Goal: Navigation & Orientation: Find specific page/section

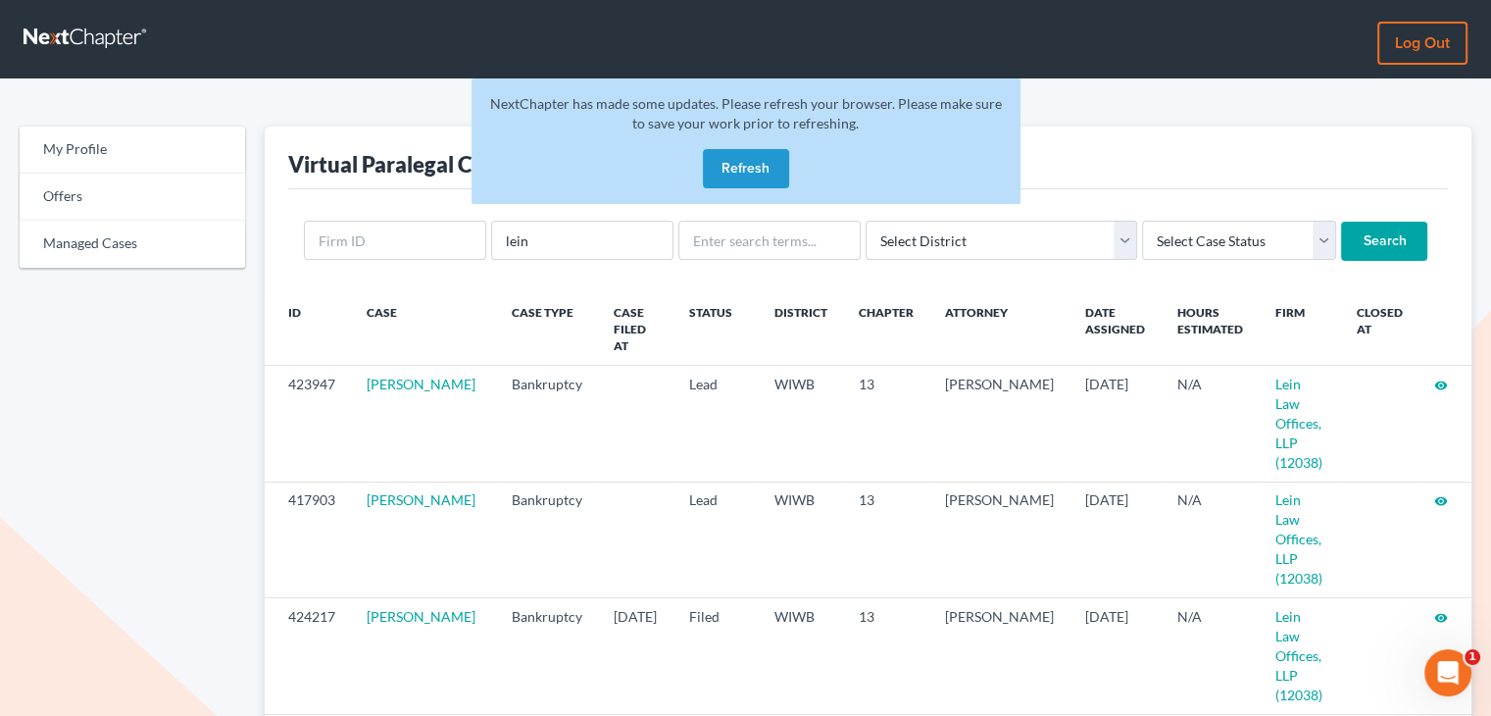
click at [729, 162] on button "Refresh" at bounding box center [746, 168] width 86 height 39
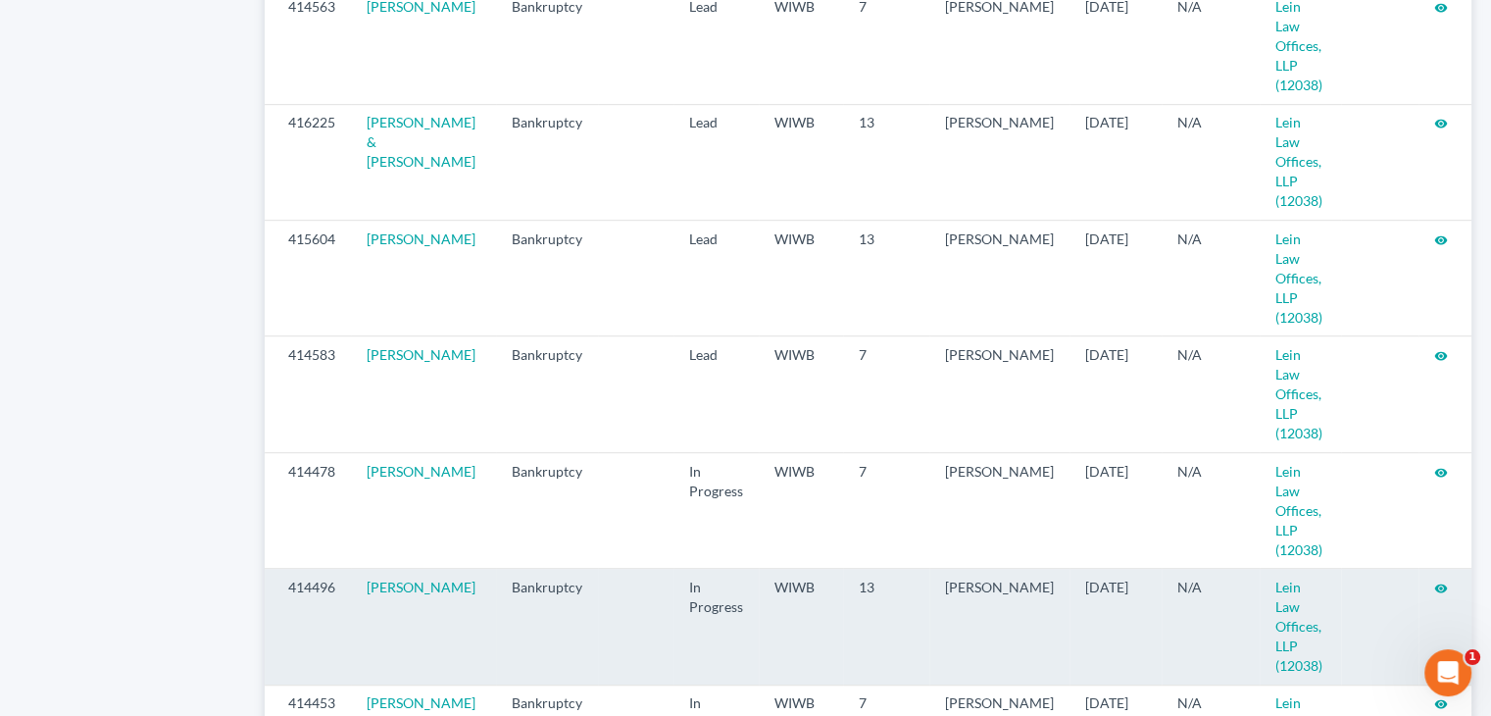
scroll to position [1226, 0]
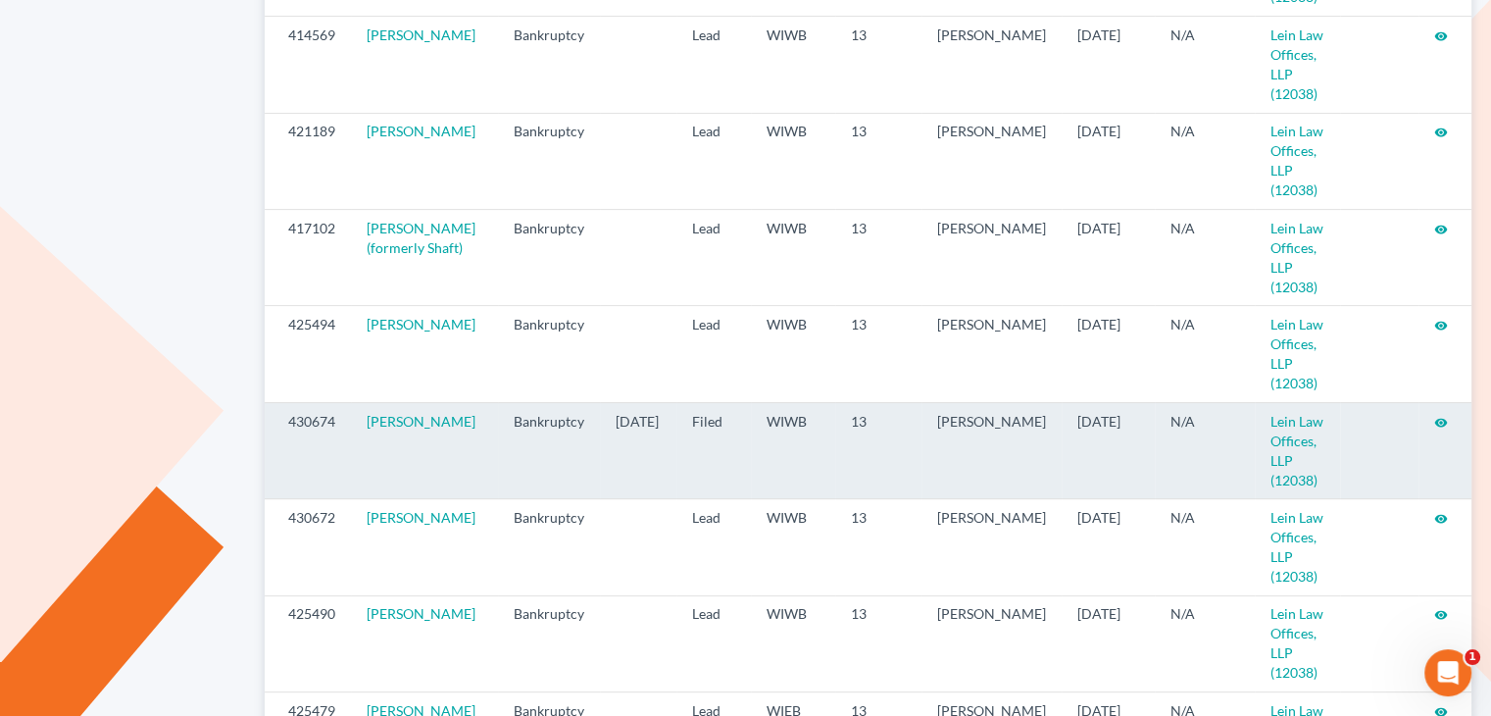
scroll to position [588, 0]
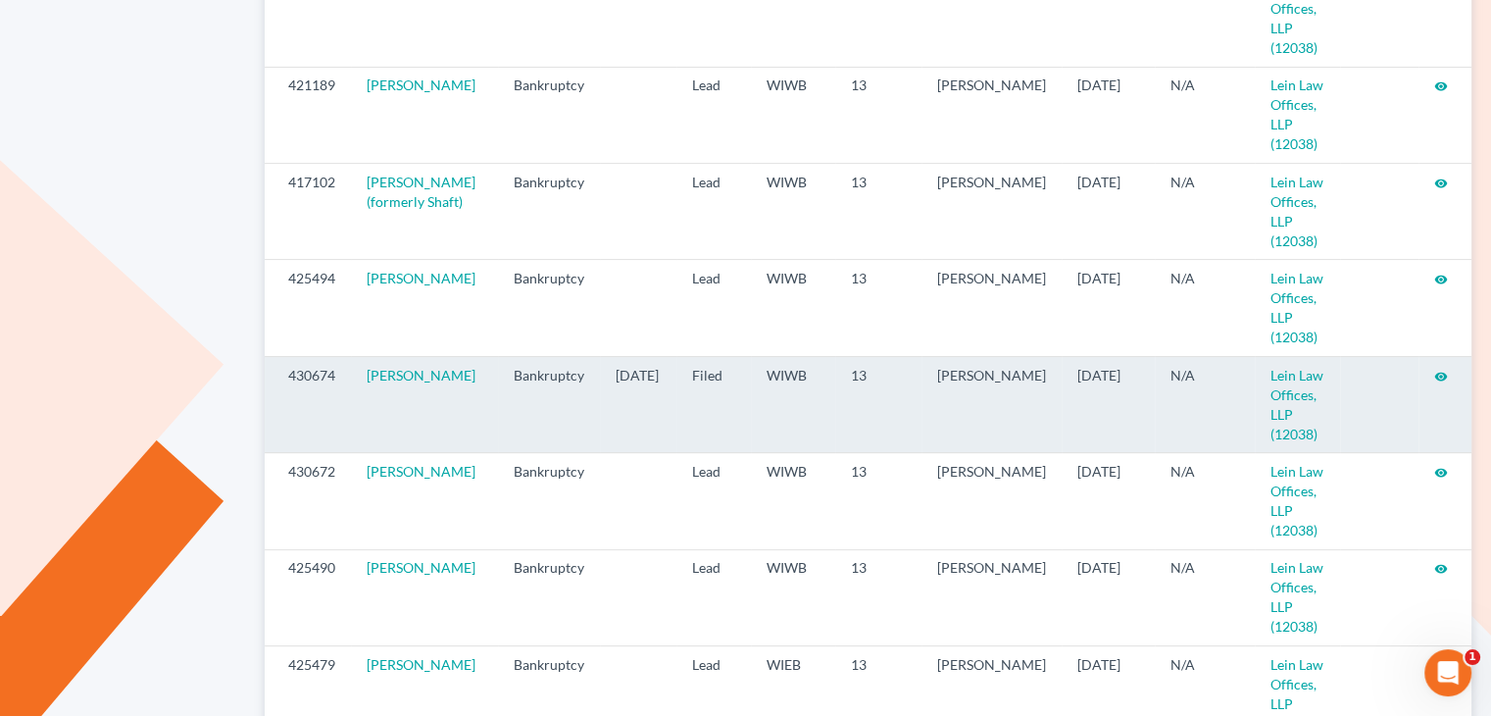
click at [1439, 370] on icon "visibility" at bounding box center [1441, 377] width 14 height 14
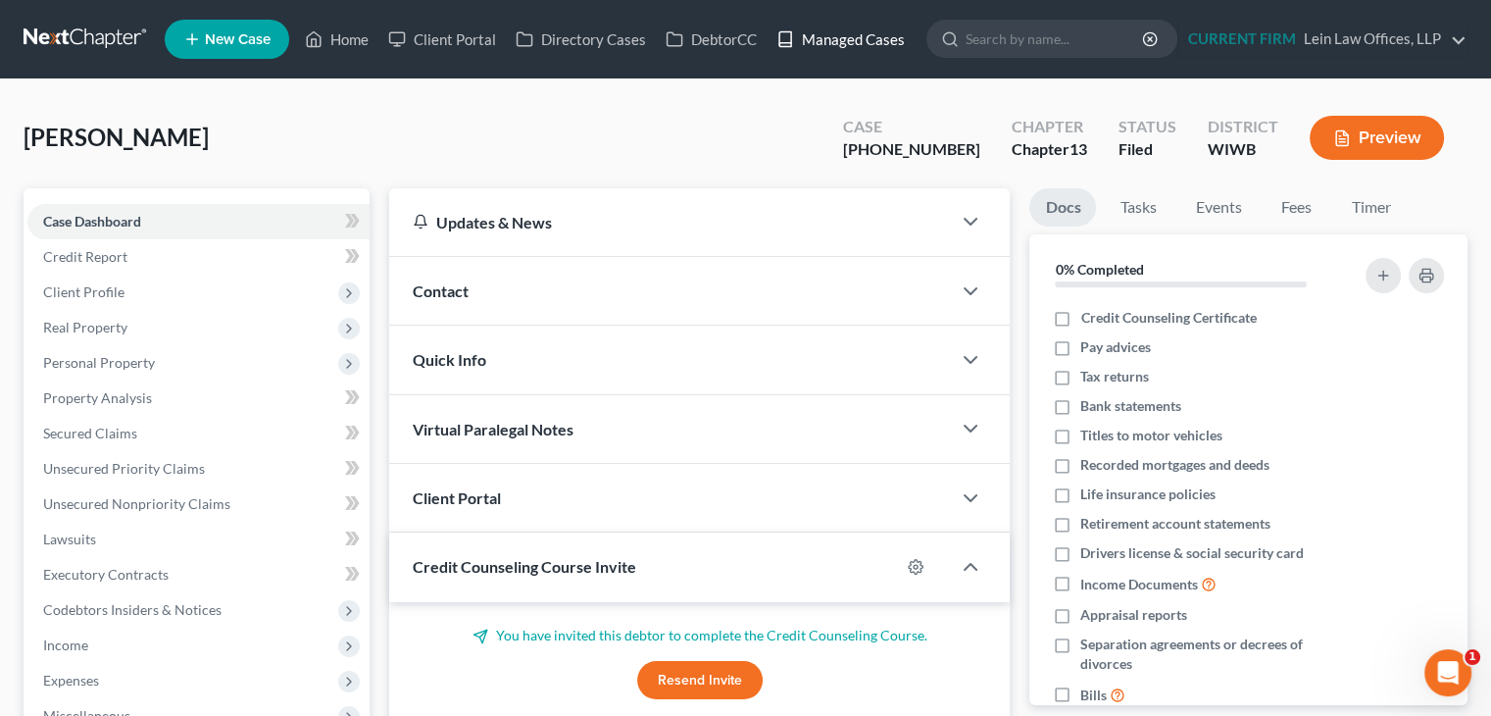
click at [855, 37] on link "Managed Cases" at bounding box center [841, 39] width 148 height 35
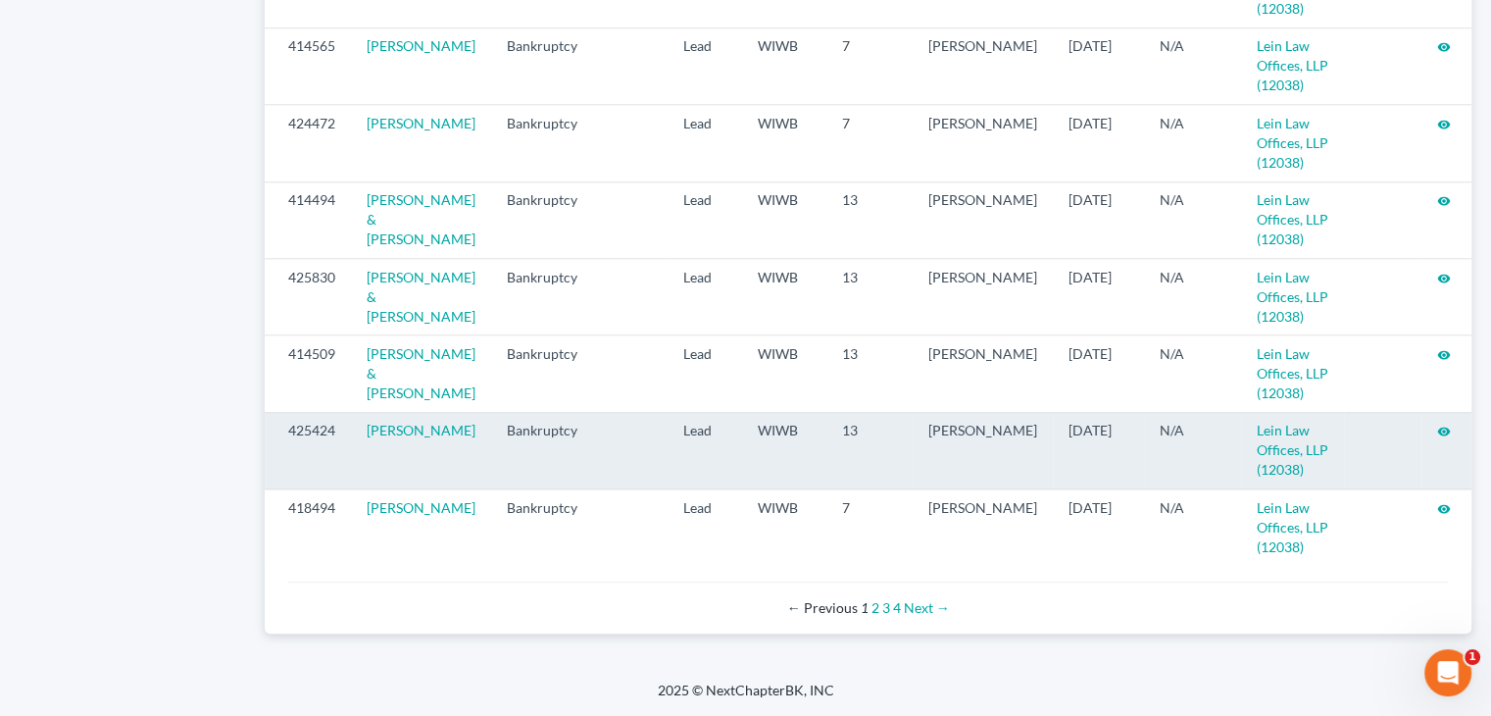
scroll to position [2161, 0]
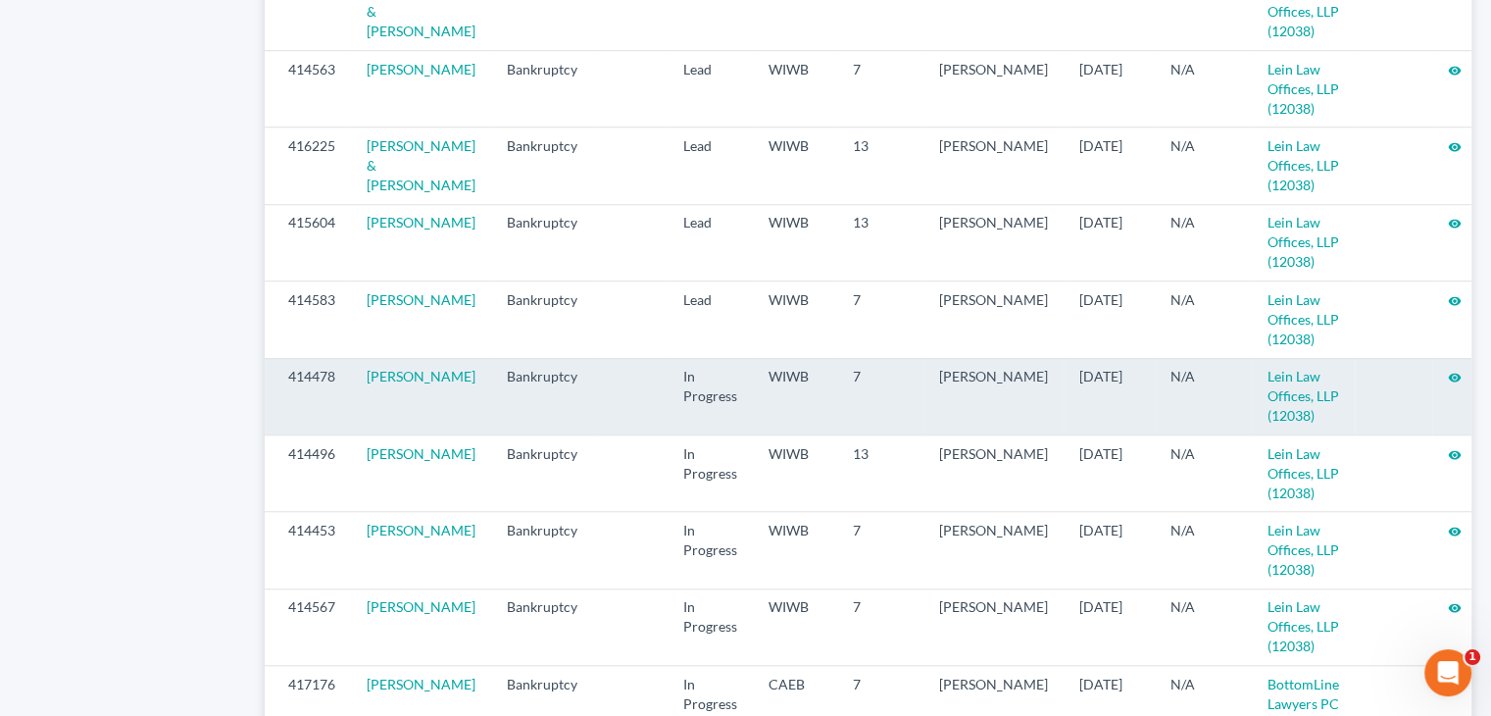
scroll to position [1471, 0]
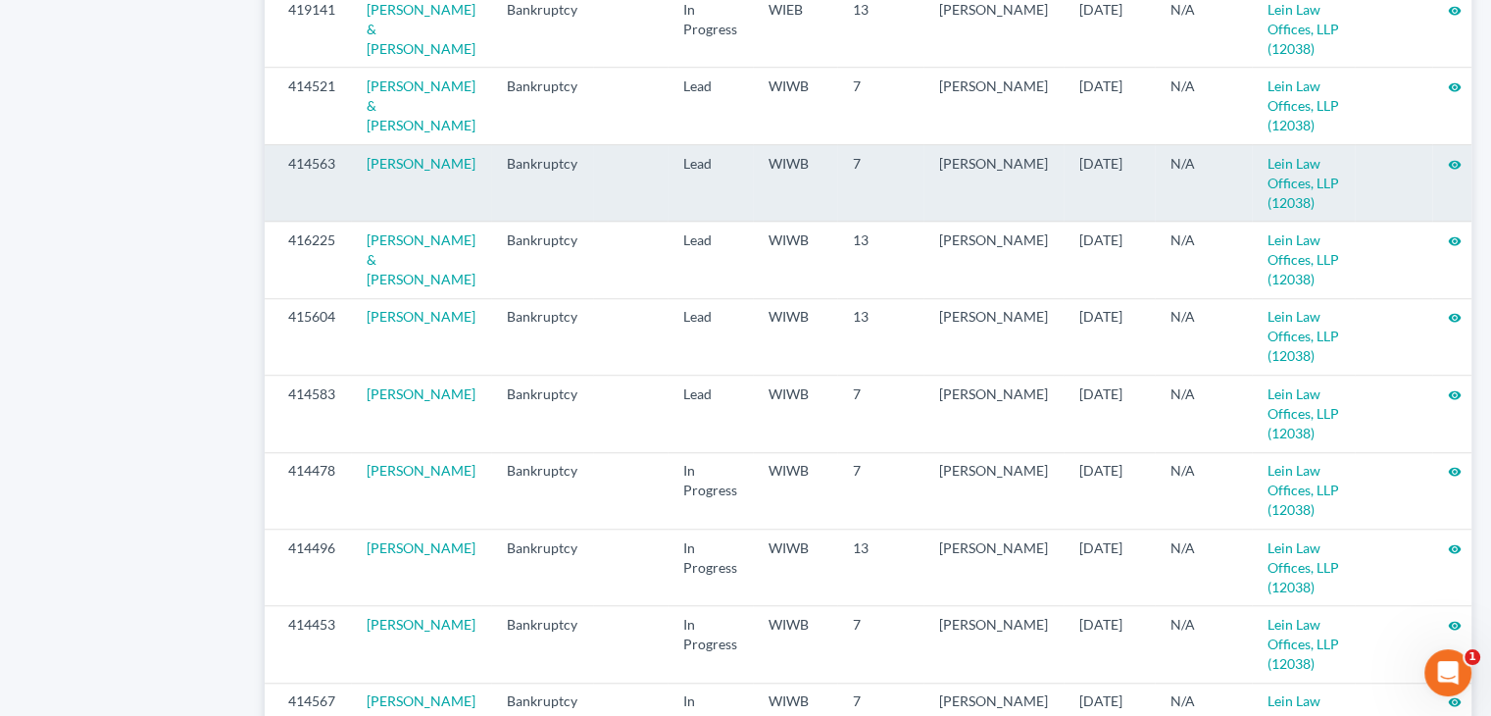
click at [1448, 172] on icon "visibility" at bounding box center [1455, 165] width 14 height 14
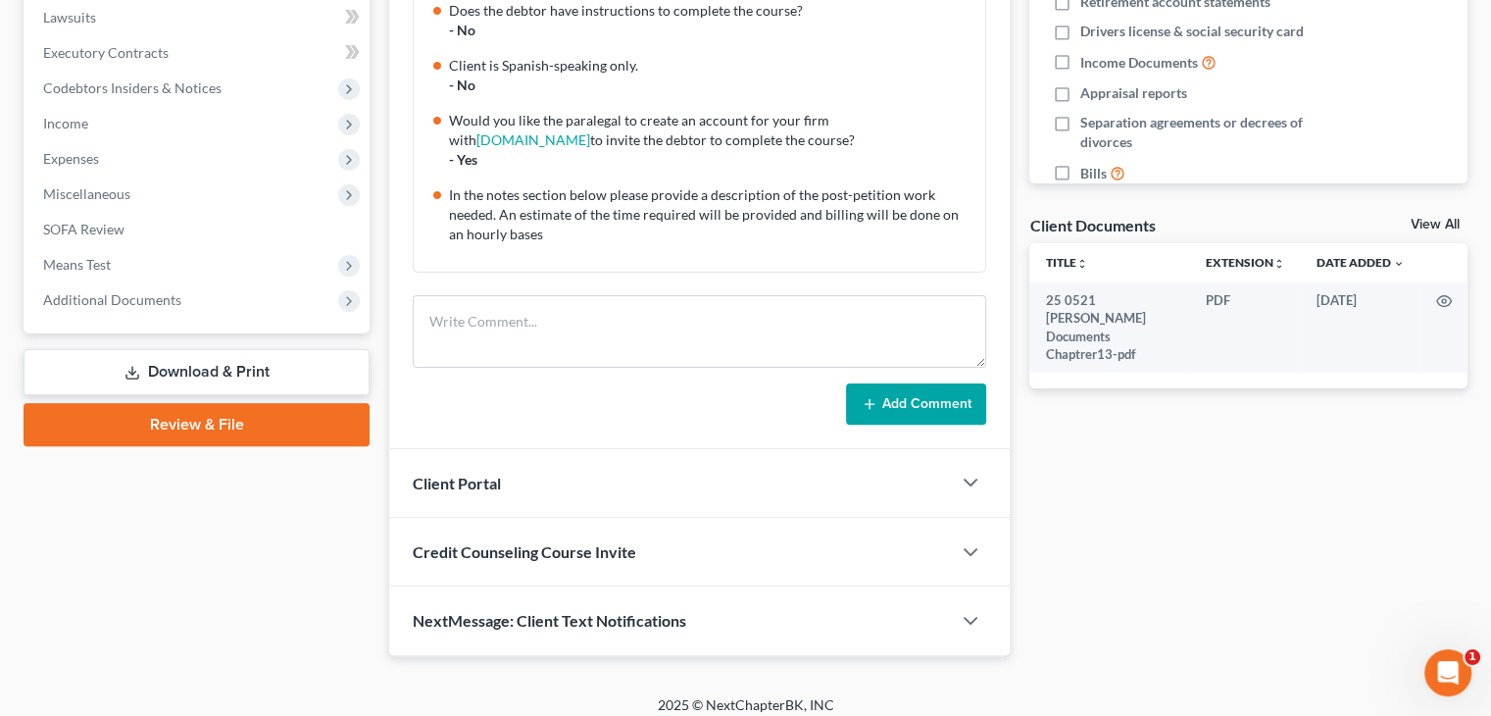
scroll to position [533, 0]
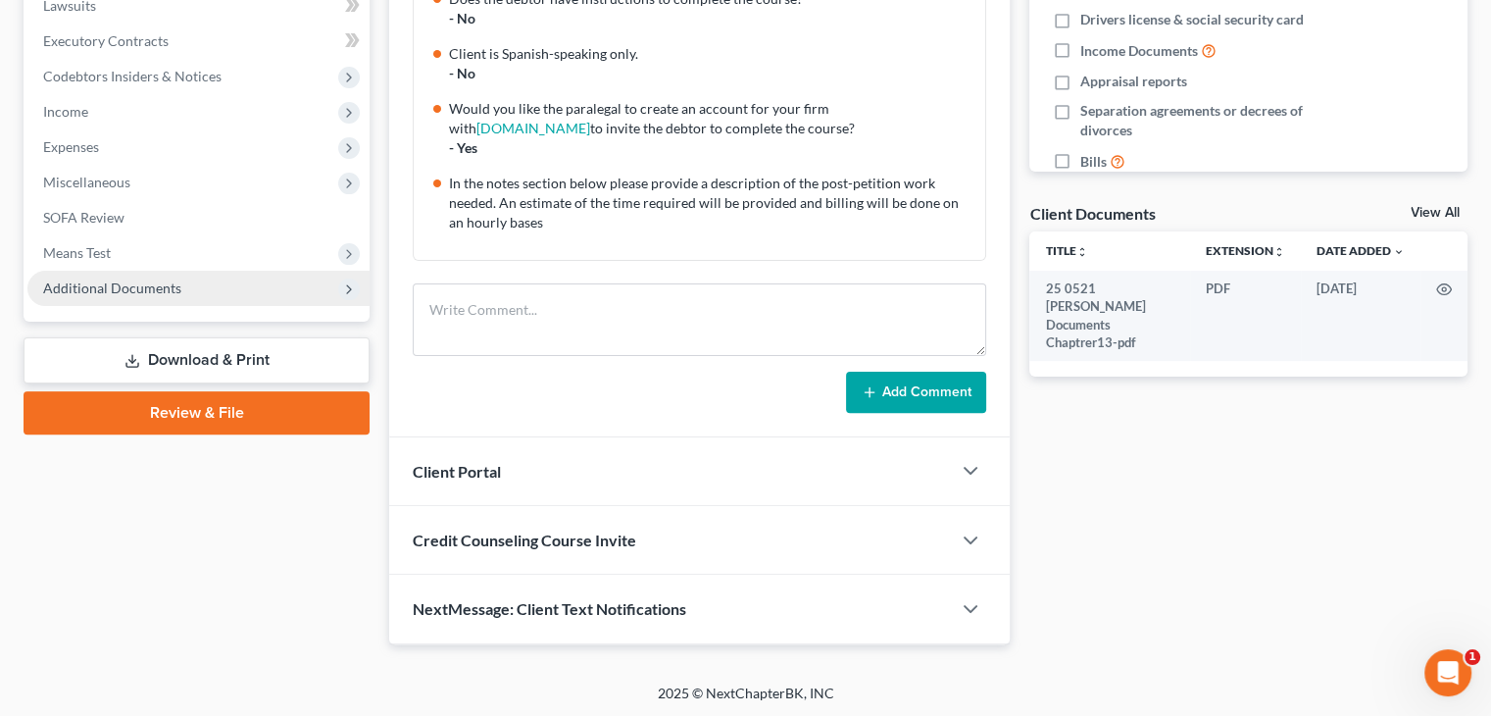
click at [178, 301] on span "Additional Documents" at bounding box center [198, 288] width 342 height 35
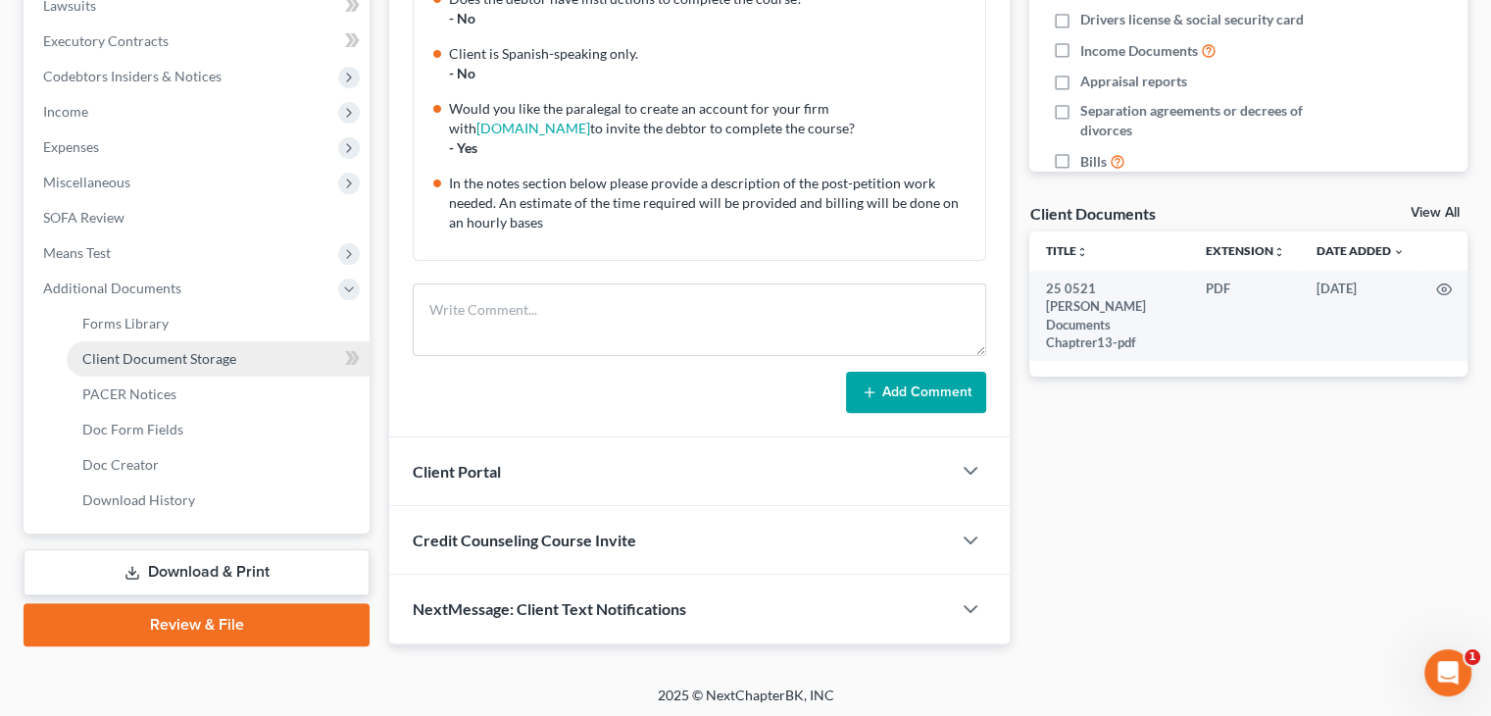
click at [189, 360] on span "Client Document Storage" at bounding box center [159, 358] width 154 height 17
